Goal: Transaction & Acquisition: Subscribe to service/newsletter

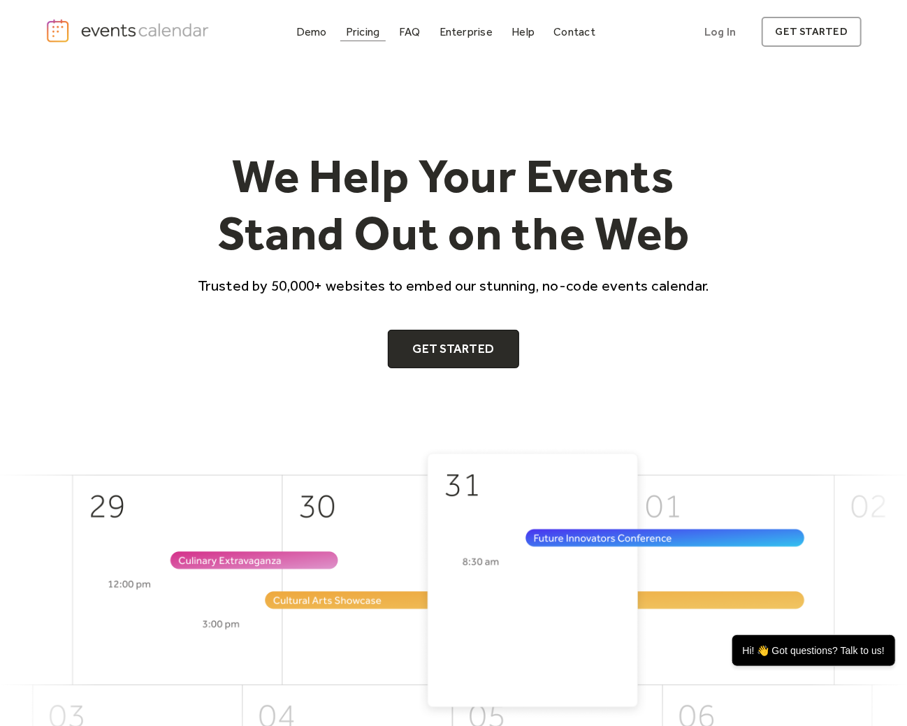
click at [370, 28] on div "Pricing" at bounding box center [363, 32] width 34 height 8
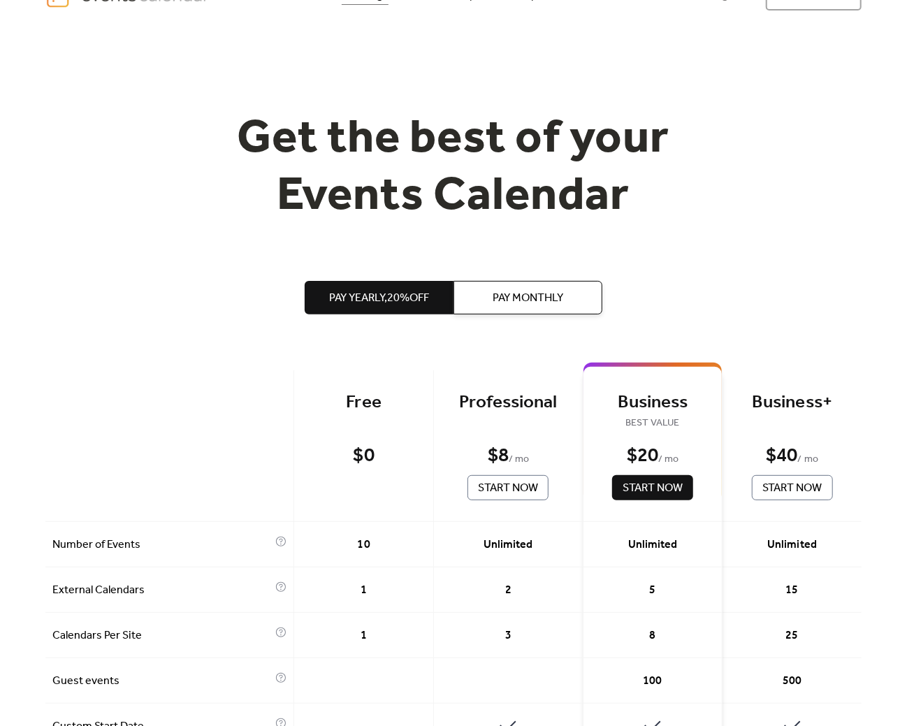
scroll to position [139, 0]
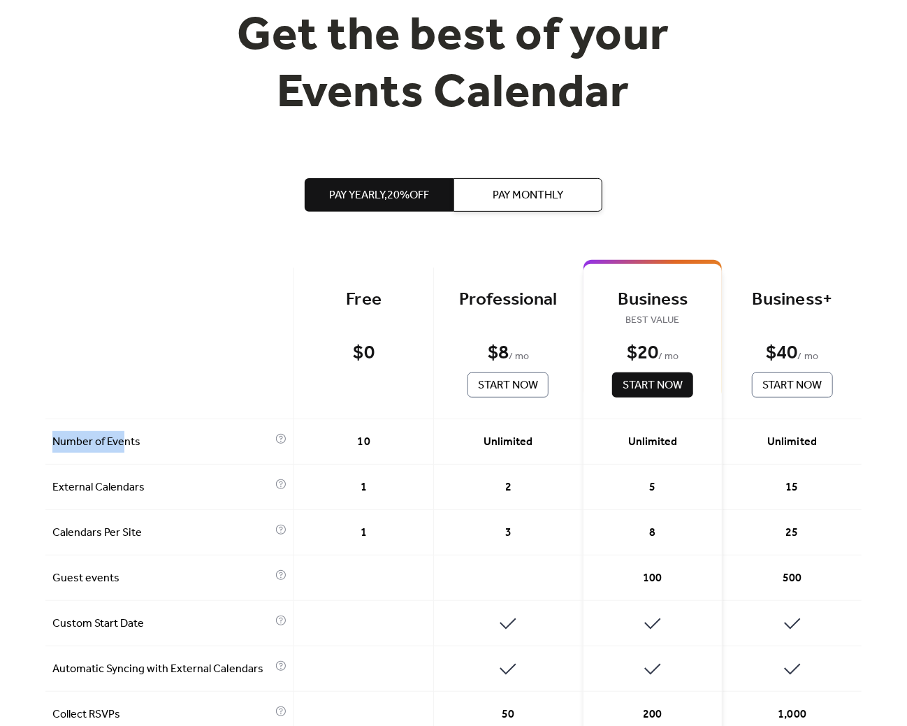
drag, startPoint x: 55, startPoint y: 441, endPoint x: 126, endPoint y: 441, distance: 70.6
click at [126, 441] on span "Number of Events" at bounding box center [161, 442] width 219 height 17
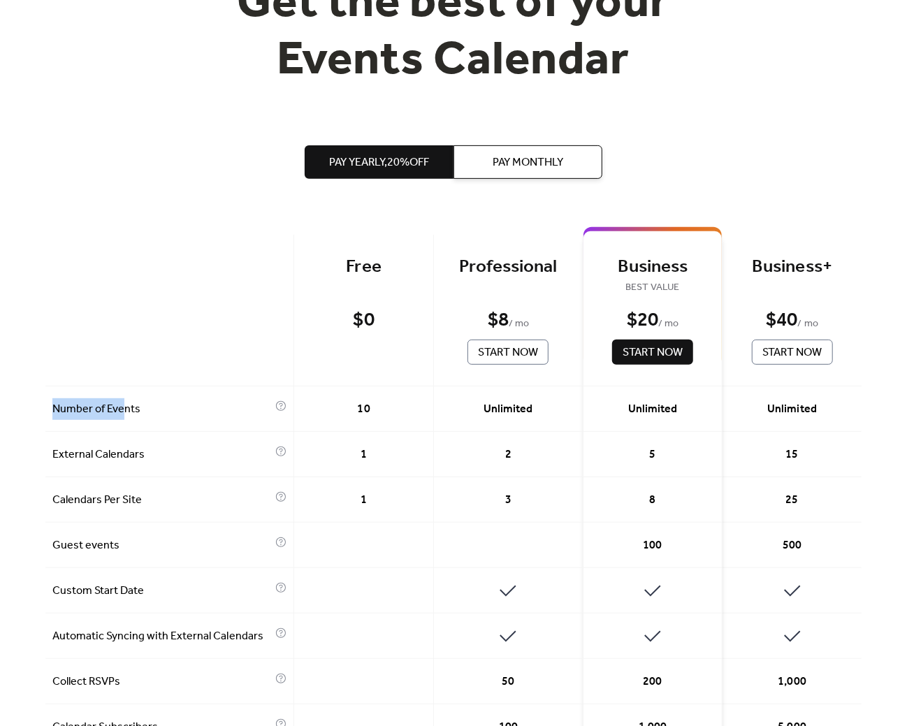
scroll to position [279, 0]
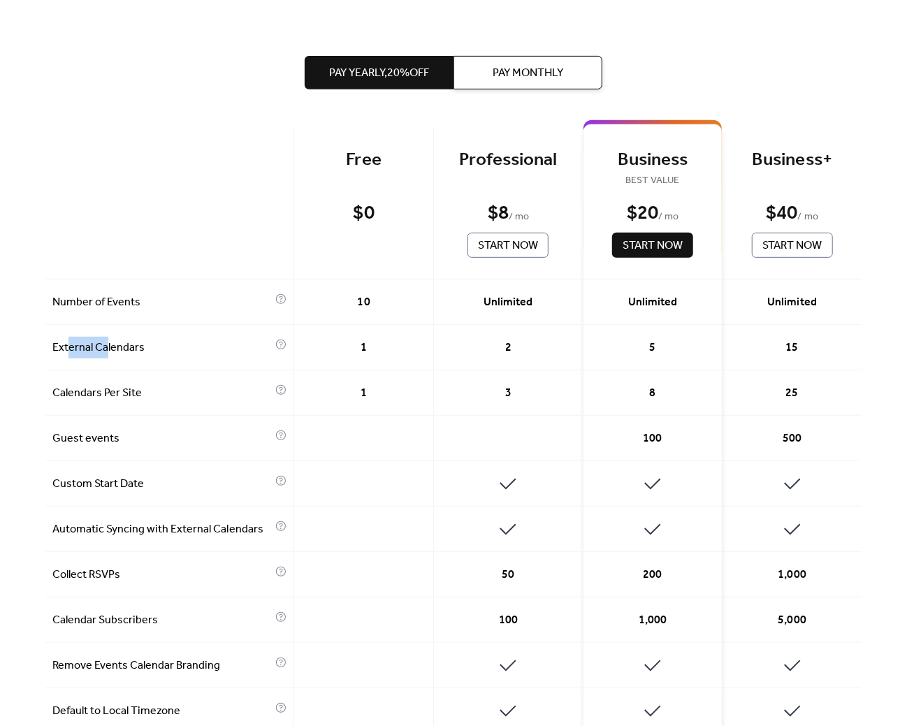
drag, startPoint x: 71, startPoint y: 344, endPoint x: 107, endPoint y: 342, distance: 36.4
click at [107, 342] on span "External Calendars" at bounding box center [161, 347] width 219 height 17
